Goal: Task Accomplishment & Management: Complete application form

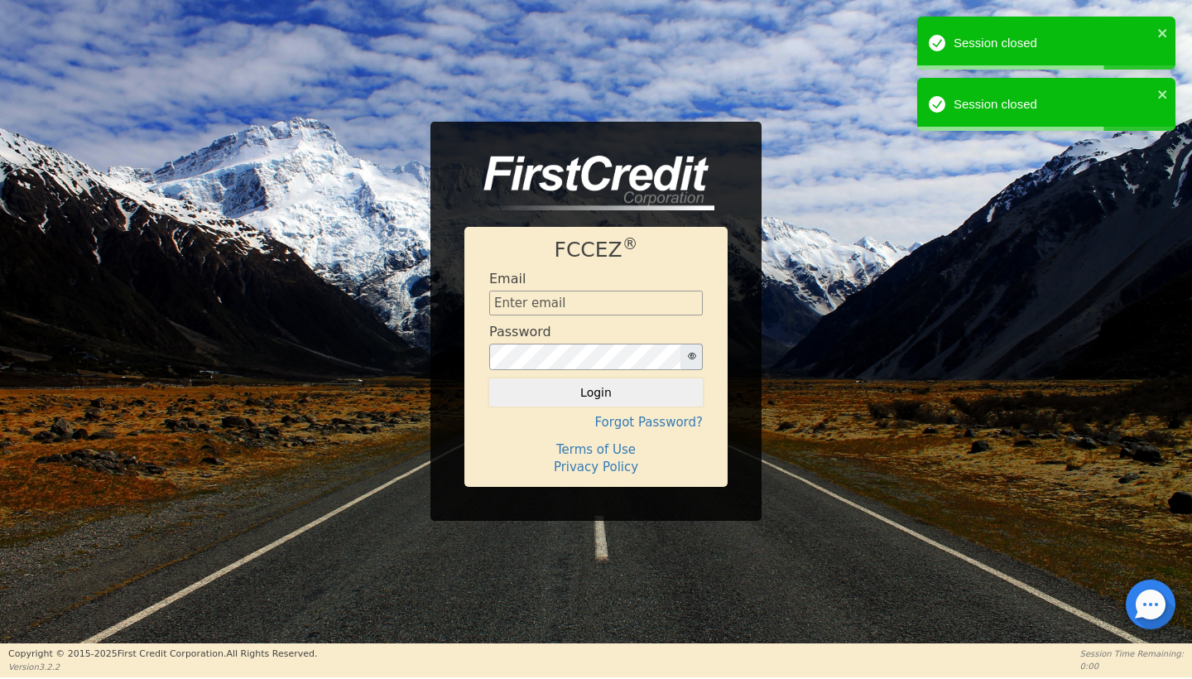
click at [612, 287] on div "Email" at bounding box center [595, 293] width 213 height 45
click at [621, 305] on input "text" at bounding box center [595, 302] width 213 height 25
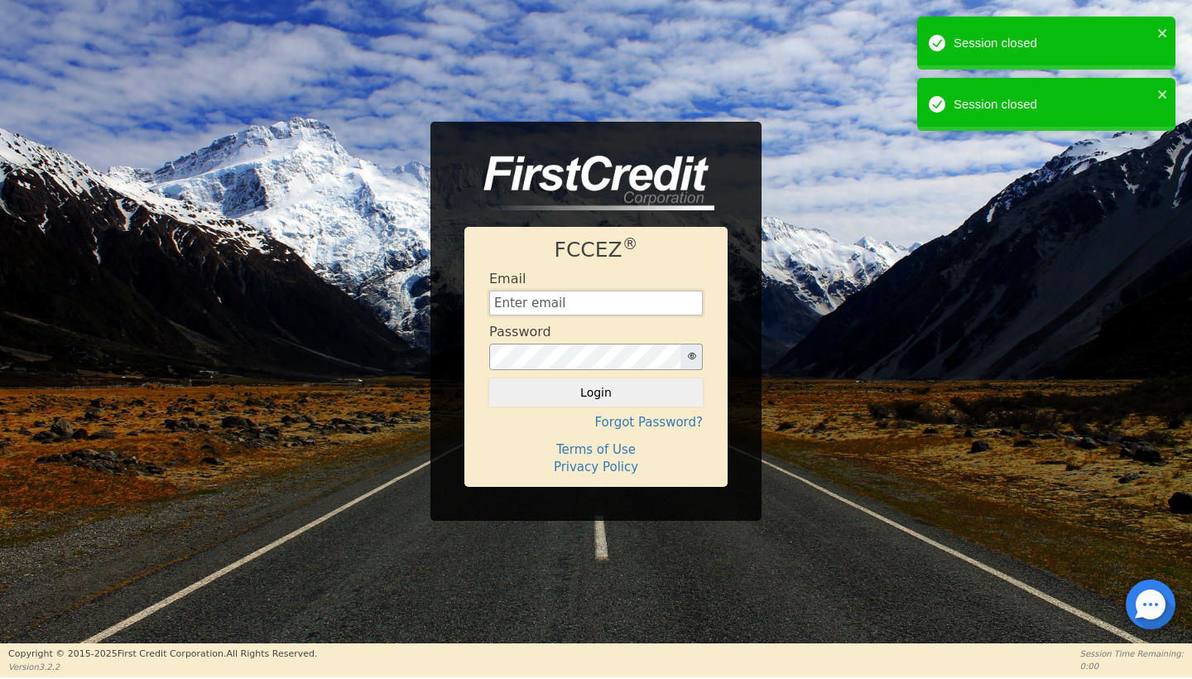
type input "[EMAIL_ADDRESS][DOMAIN_NAME]"
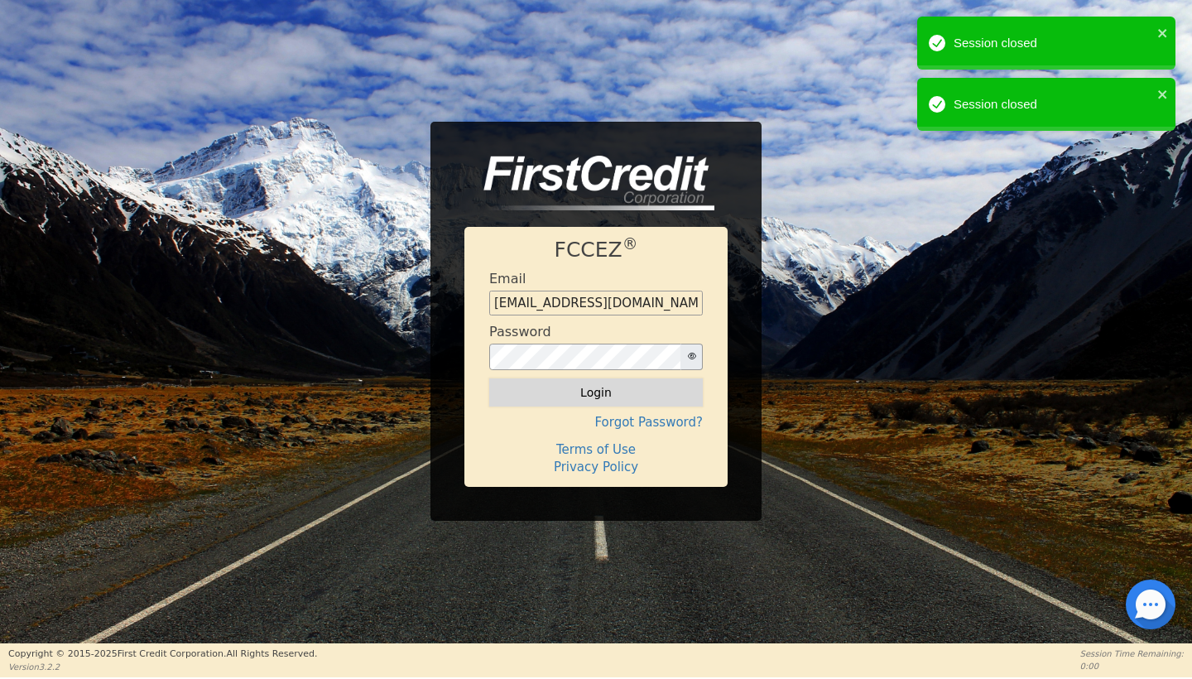
click at [640, 402] on button "Login" at bounding box center [595, 392] width 213 height 28
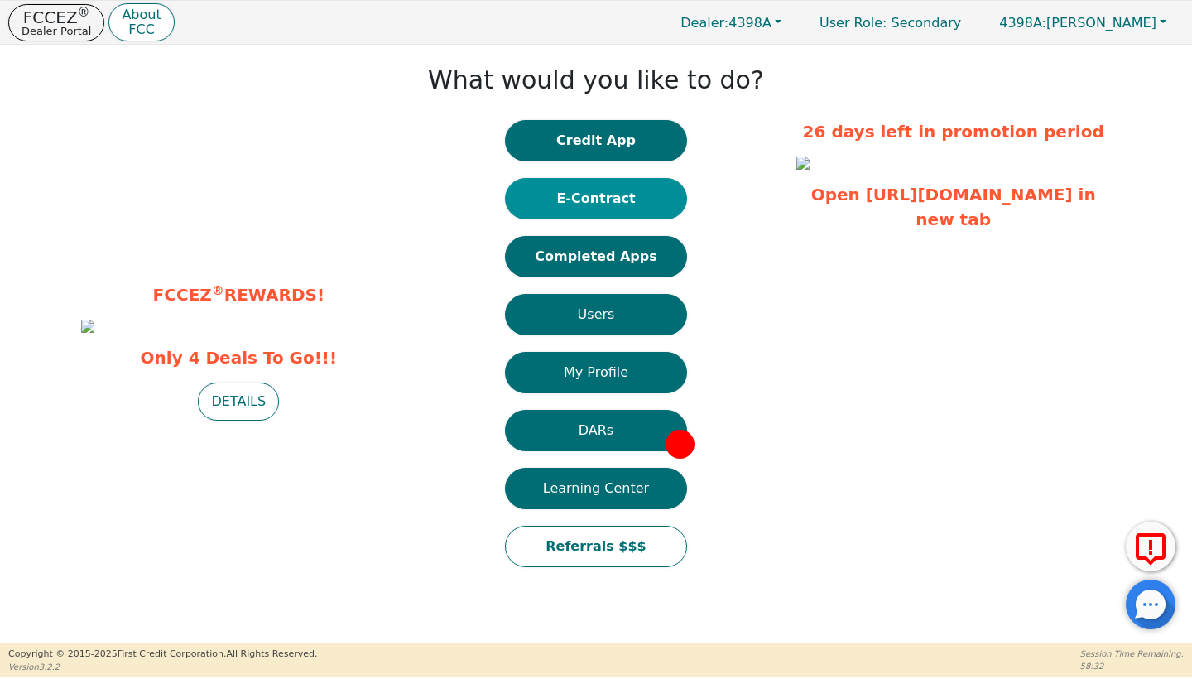
click at [615, 194] on button "E-Contract" at bounding box center [596, 198] width 182 height 41
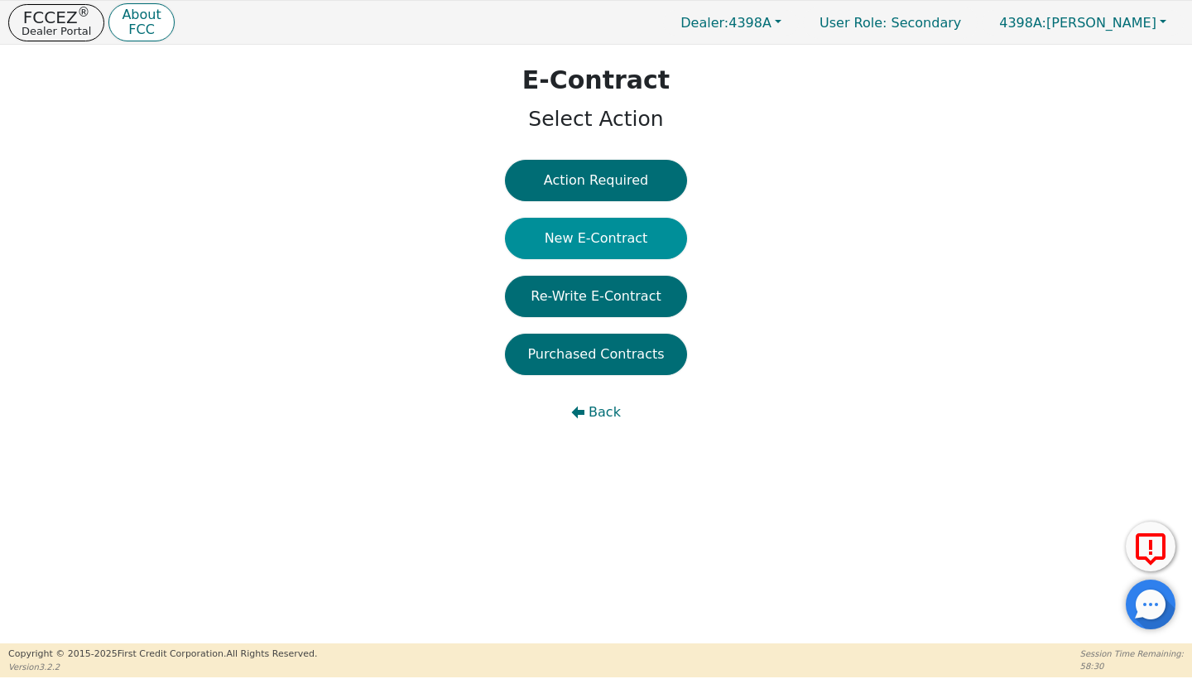
click at [605, 231] on button "New E-Contract" at bounding box center [596, 238] width 182 height 41
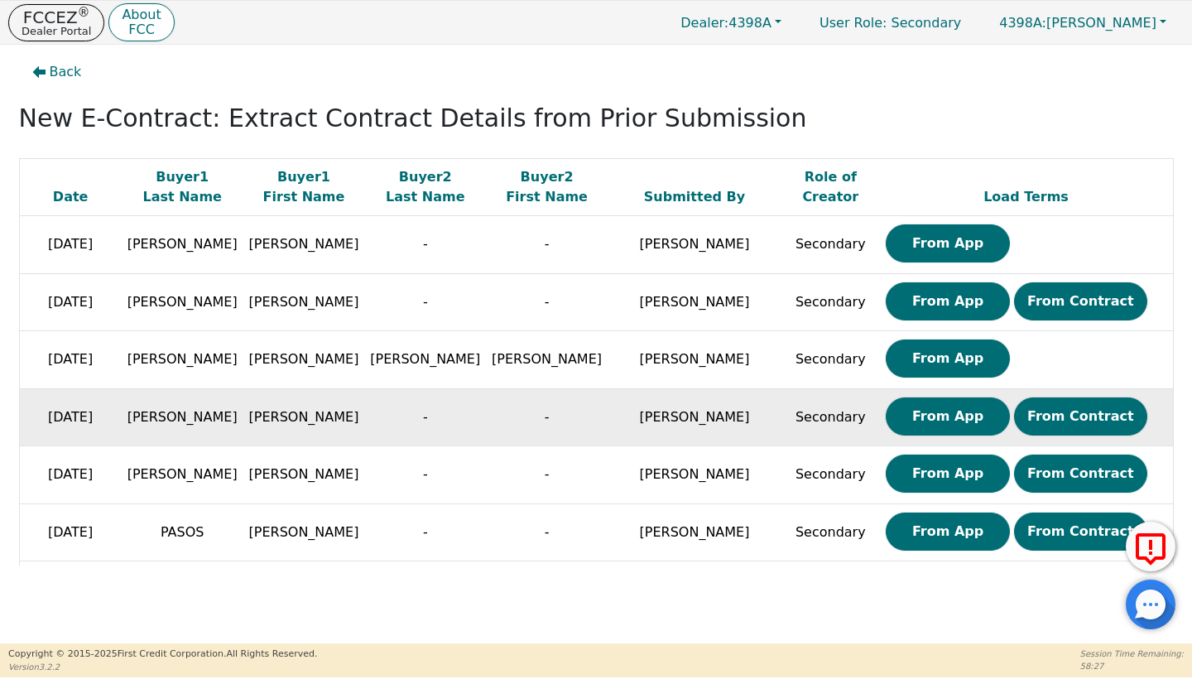
scroll to position [153, 0]
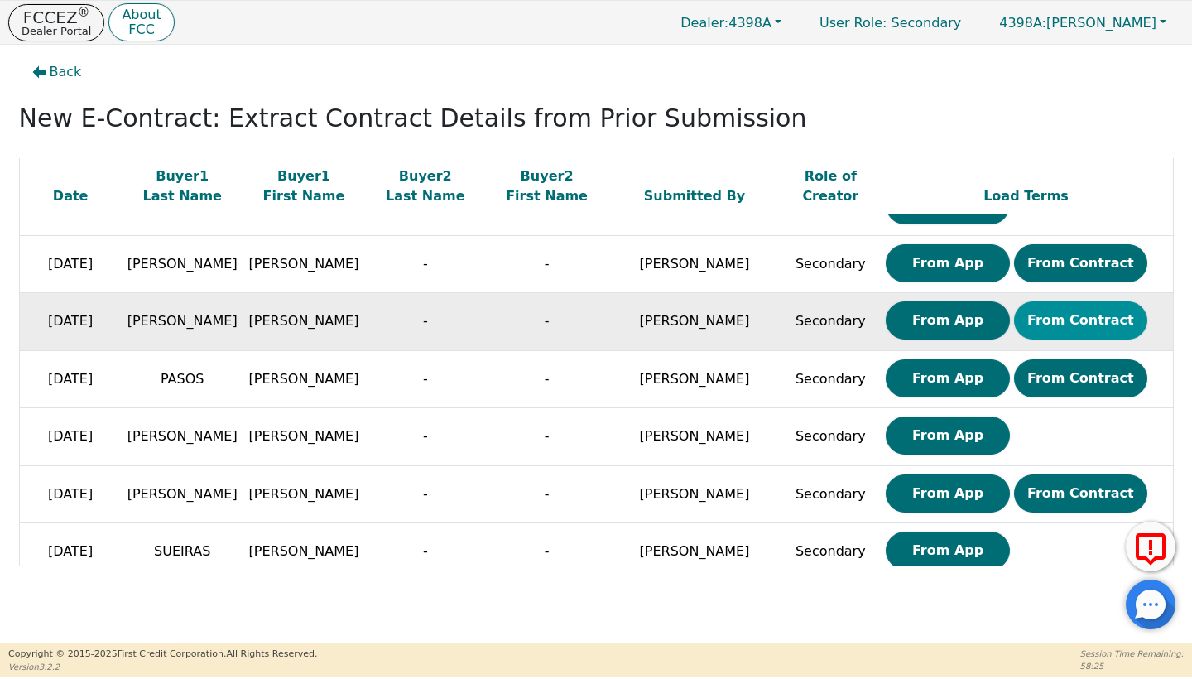
click at [1081, 319] on button "From Contract" at bounding box center [1080, 320] width 133 height 38
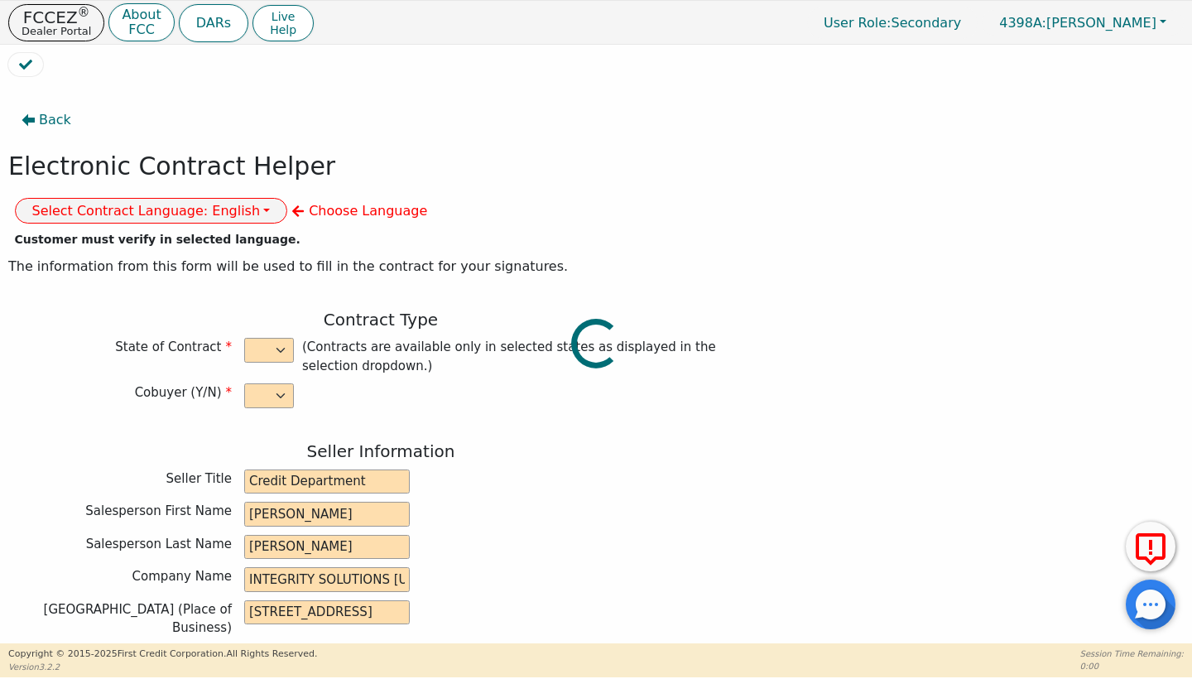
select select "n"
type input "Credit Department"
type input "[PERSON_NAME]"
type input "INTEGRITY SOLUTIONS [US_STATE]"
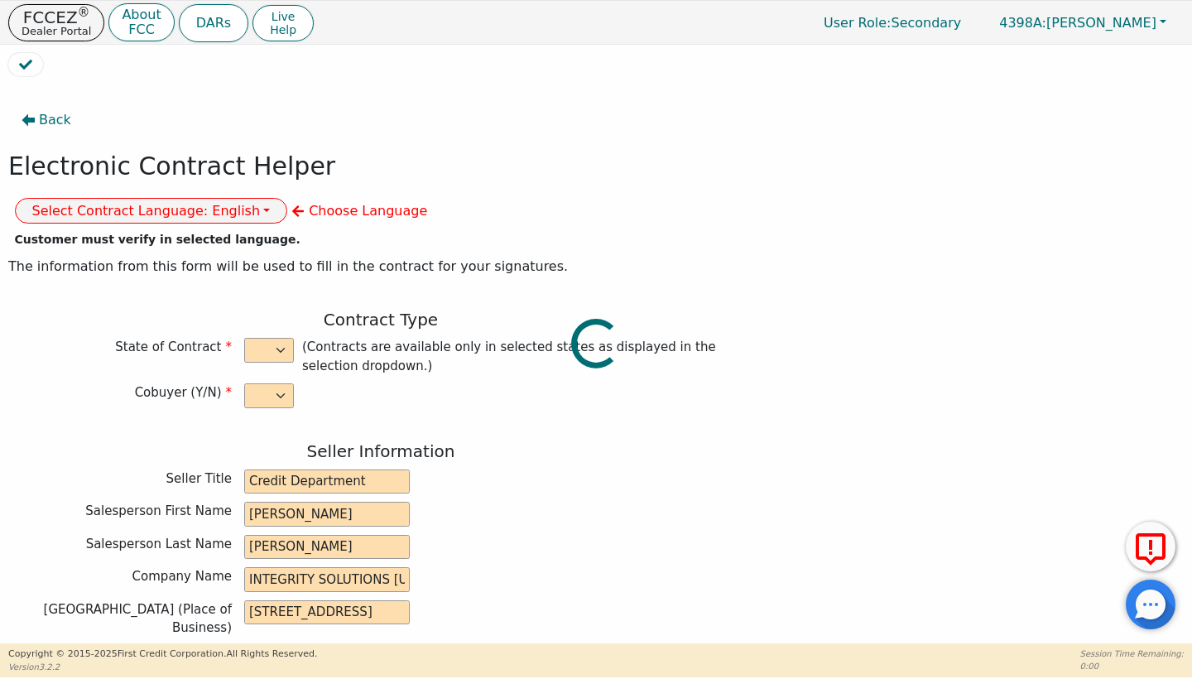
type input "[STREET_ADDRESS]"
type input "ORLANDO"
select select "FL"
type input "32819"
type input "WHOLE HOUSE WATER TREATMENT SYSTEM"
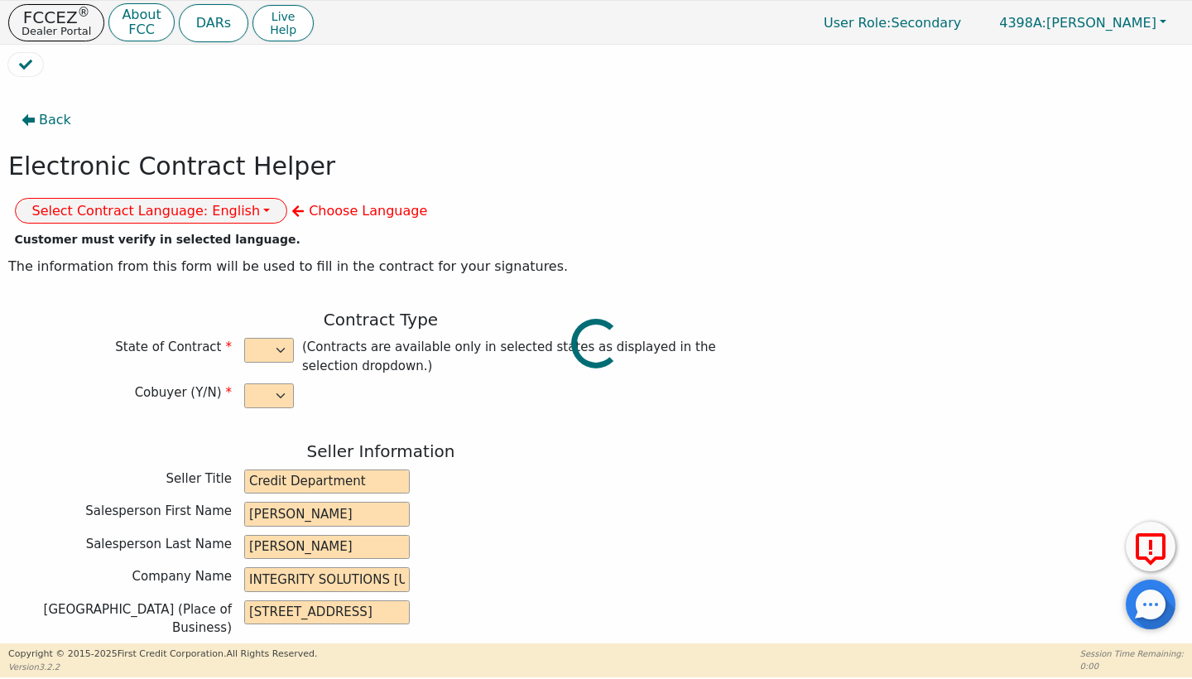
type input "[PERSON_NAME]"
type input "2650797"
type input "[PERSON_NAME]"
type input "[EMAIL_ADDRESS][DOMAIN_NAME]"
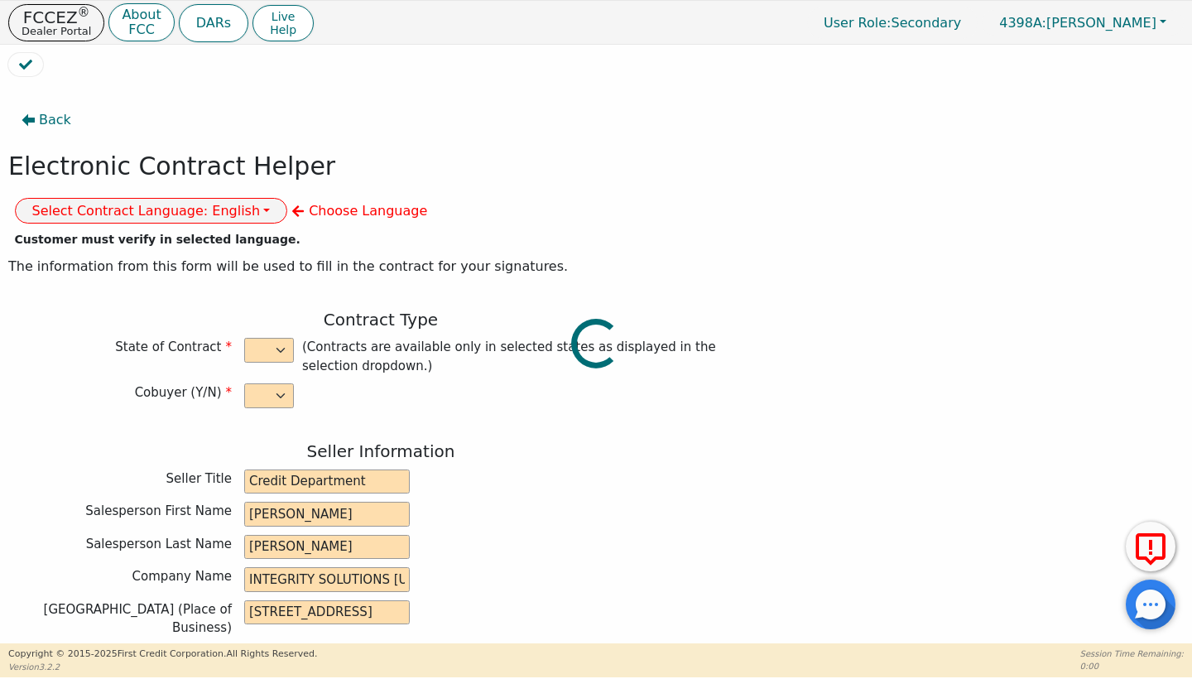
type input "[EMAIL_ADDRESS][DOMAIN_NAME]"
type input "[STREET_ADDRESS][PERSON_NAME]"
type input "[GEOGRAPHIC_DATA]"
select select "KS"
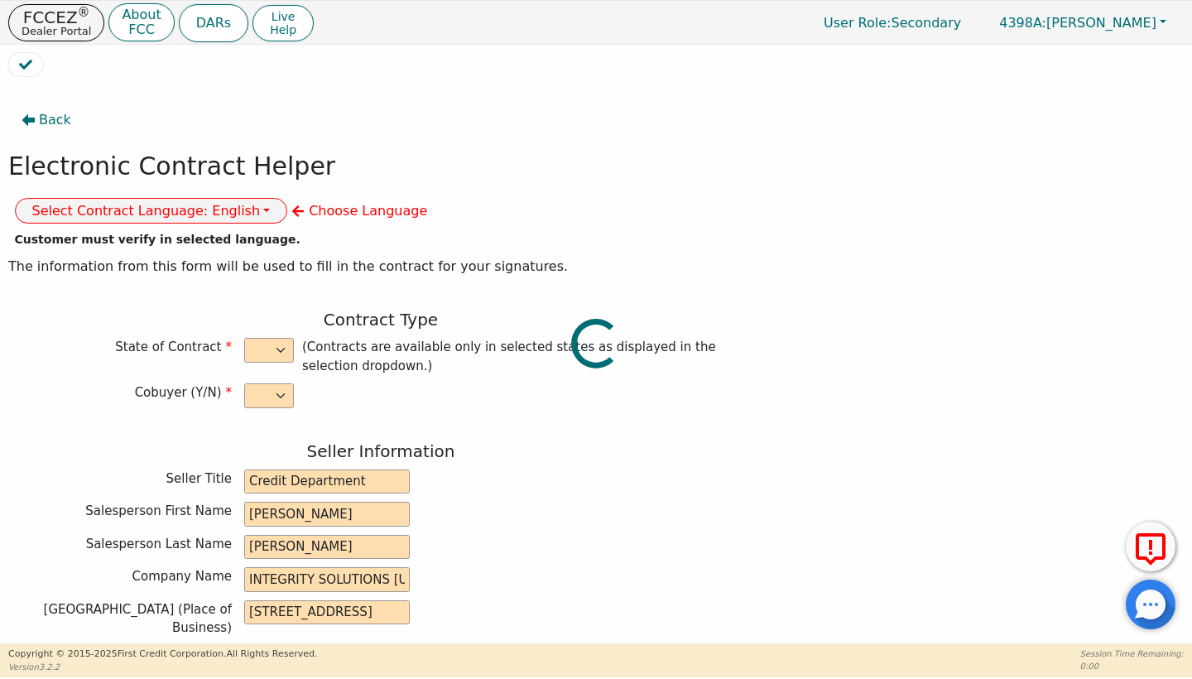
type input "67801"
type input "[DATE]"
type input "17.99"
type input "[DATE]"
type input "60"
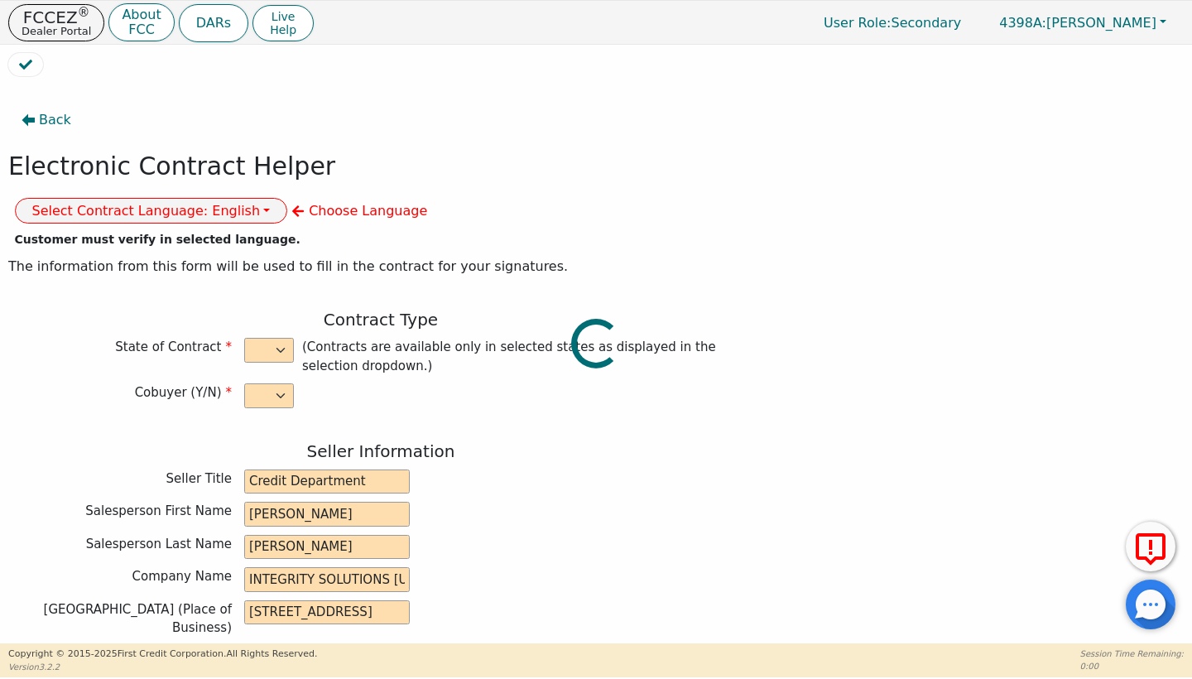
type input "0"
type input "8490.00"
type input "0.00"
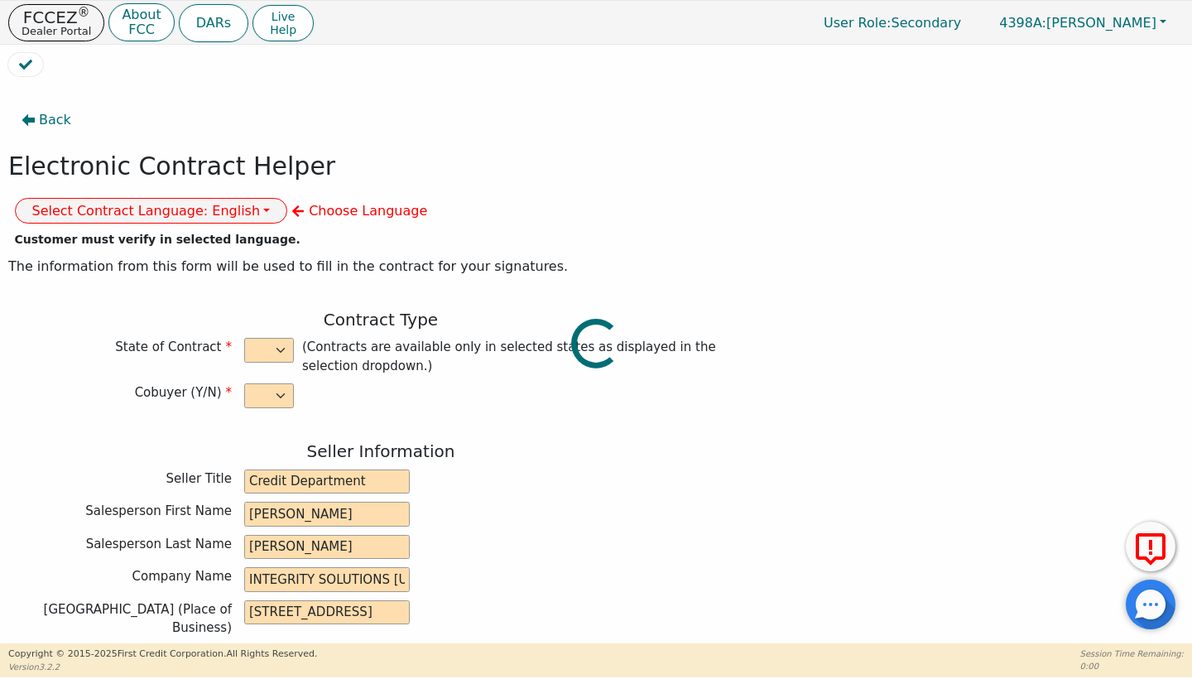
type input "0.00"
type input "8490.00"
type input "12932.40"
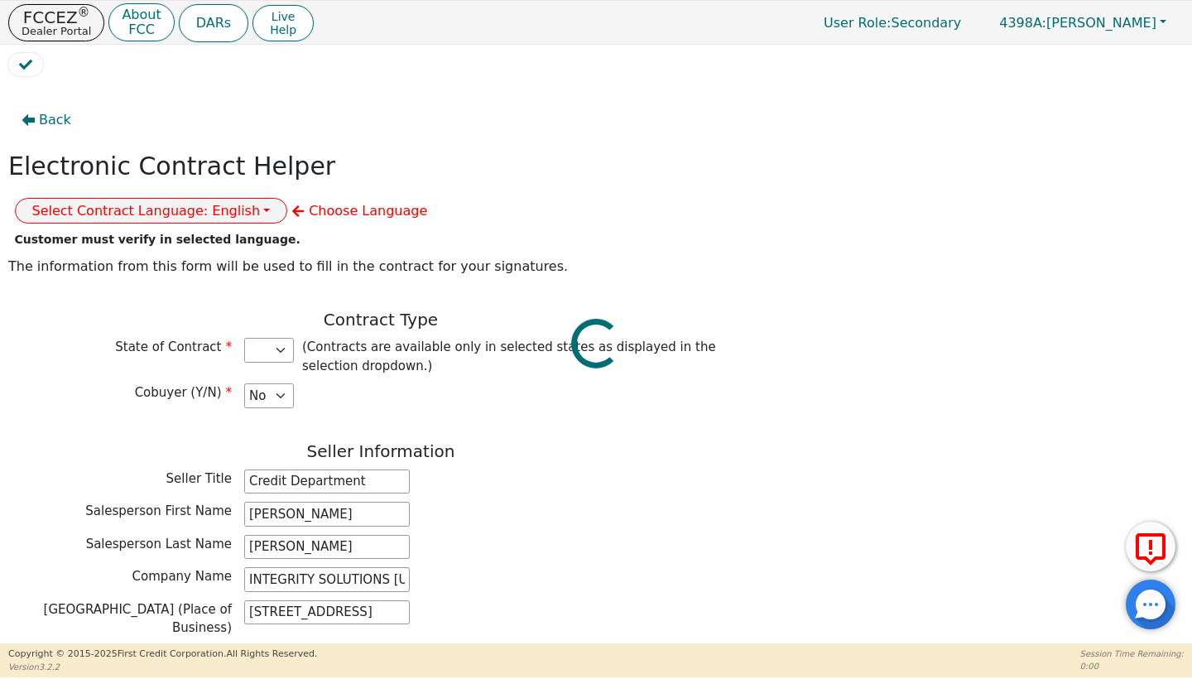
select select "KS"
click at [510, 185] on div "Electronic Contract Helper Select Contract Language: English Customer must veri…" at bounding box center [380, 187] width 745 height 72
click at [288, 198] on button "Select Contract Language: English" at bounding box center [151, 211] width 273 height 26
click at [146, 256] on link "Spanish" at bounding box center [81, 267] width 131 height 22
select select
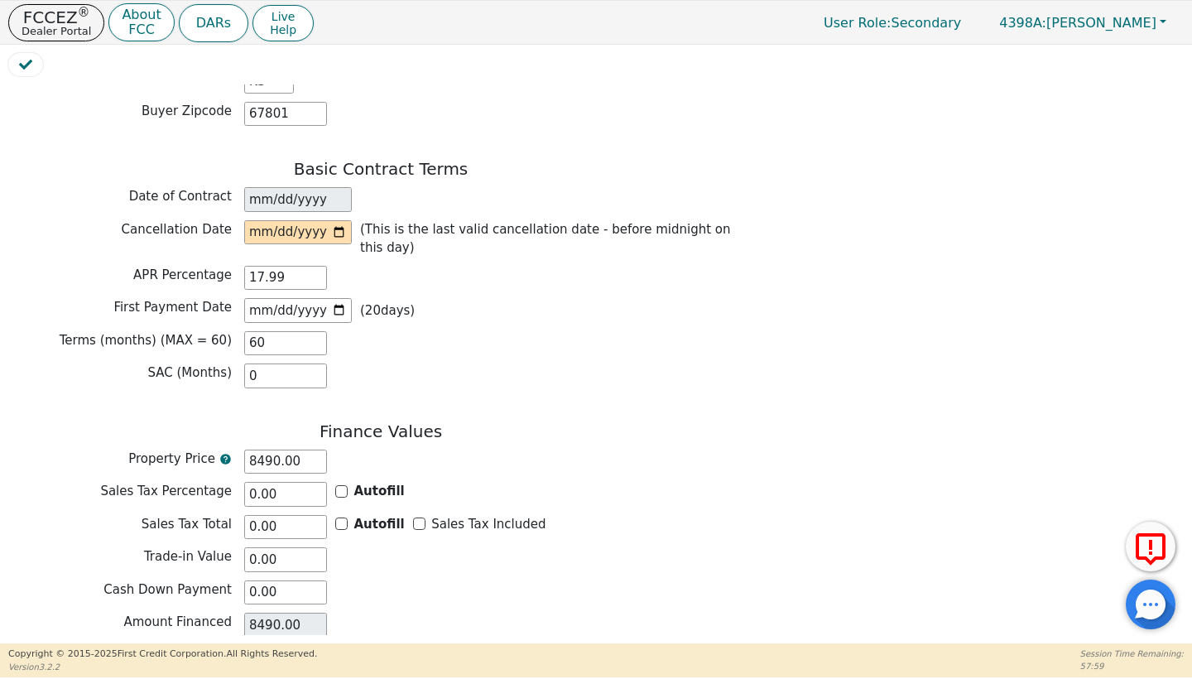
scroll to position [1210, 0]
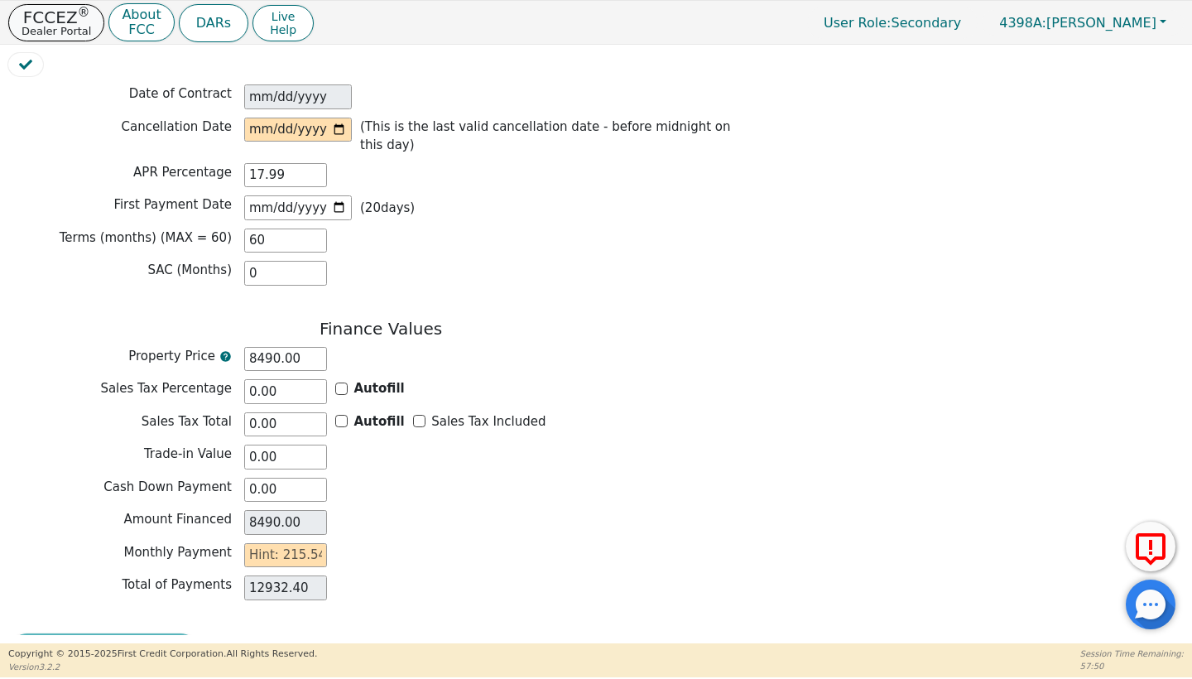
click at [53, 26] on p "Dealer Portal" at bounding box center [57, 31] width 70 height 11
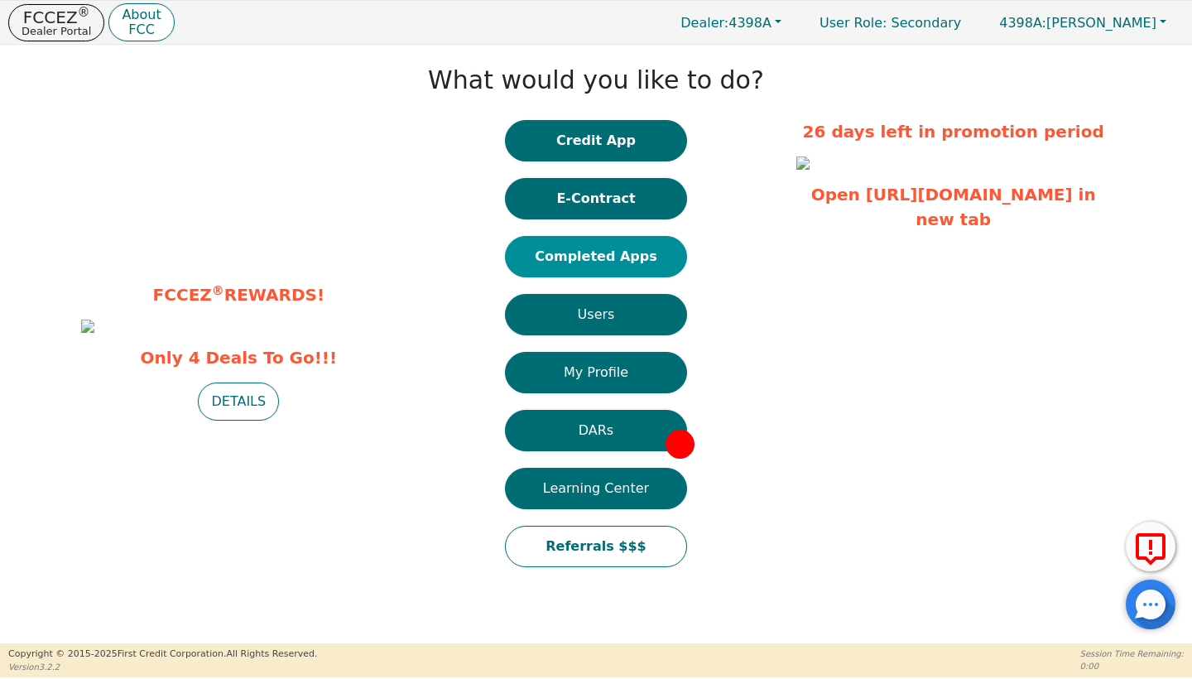
click at [638, 249] on button "Completed Apps" at bounding box center [596, 256] width 182 height 41
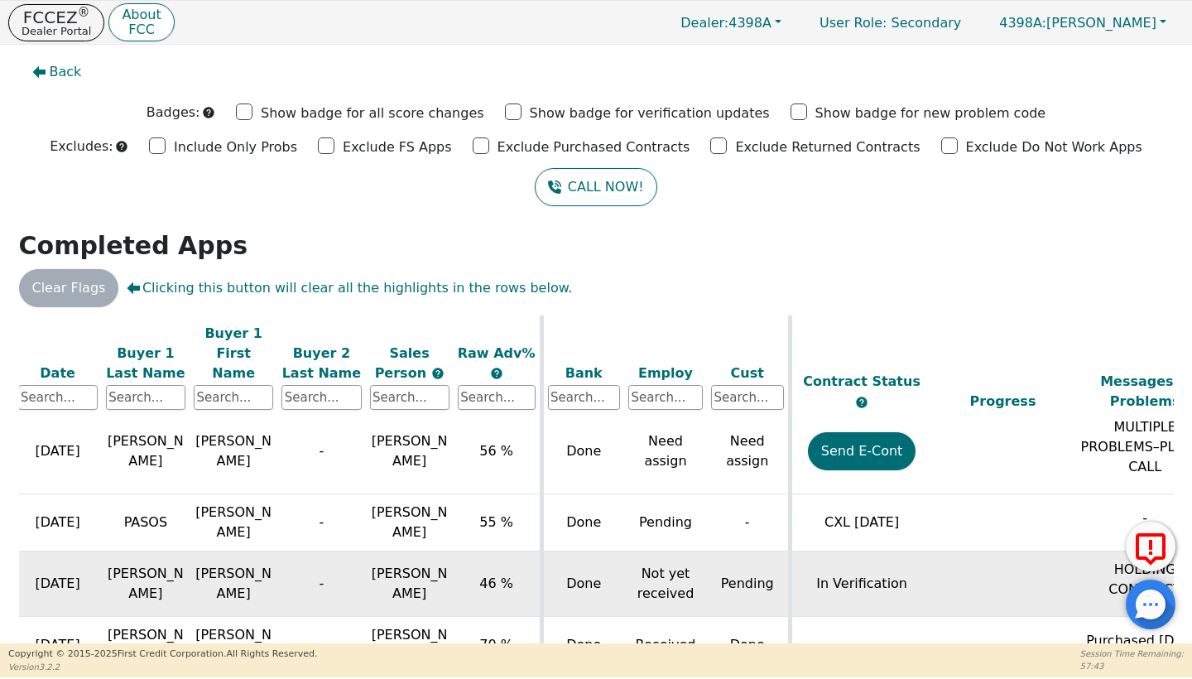
scroll to position [837, 180]
